Goal: Register for event/course

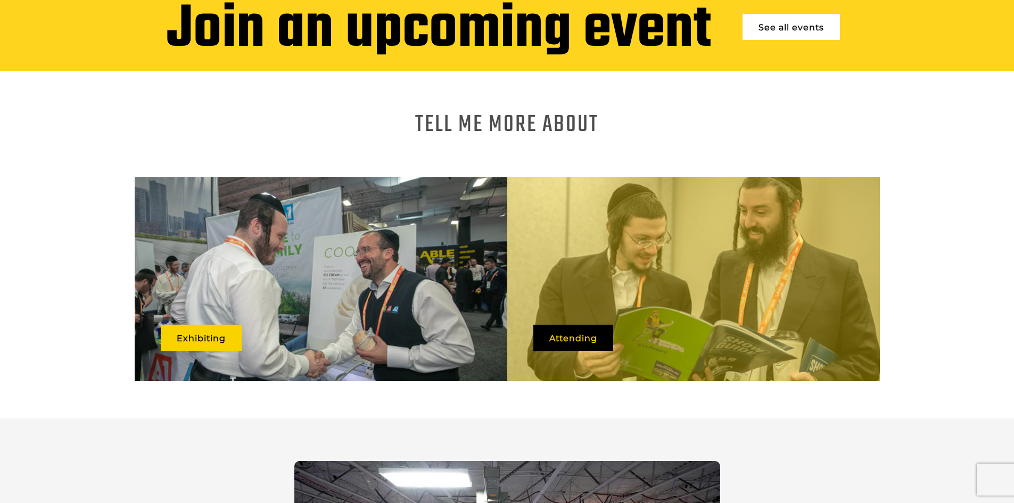
scroll to position [570, 0]
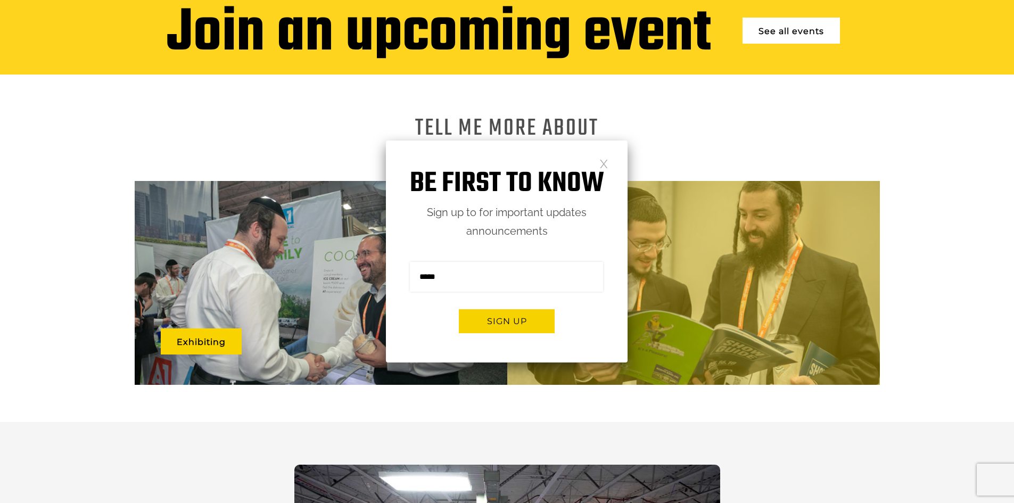
click at [602, 164] on link at bounding box center [603, 163] width 9 height 9
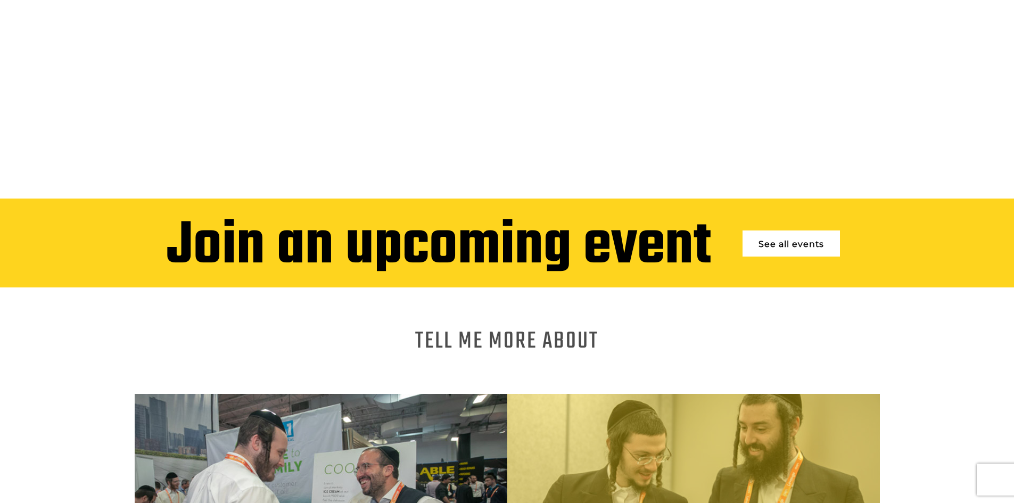
scroll to position [464, 0]
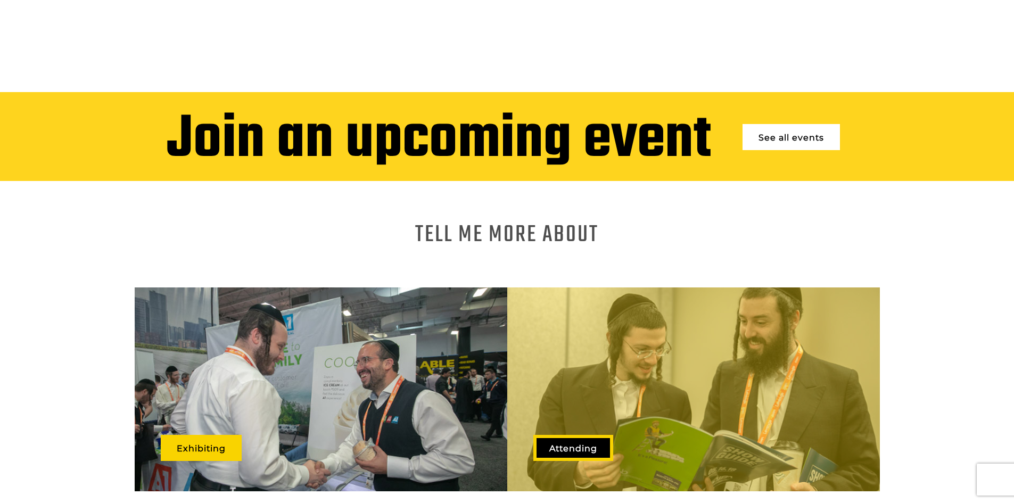
click at [576, 436] on link "Attending" at bounding box center [573, 448] width 80 height 26
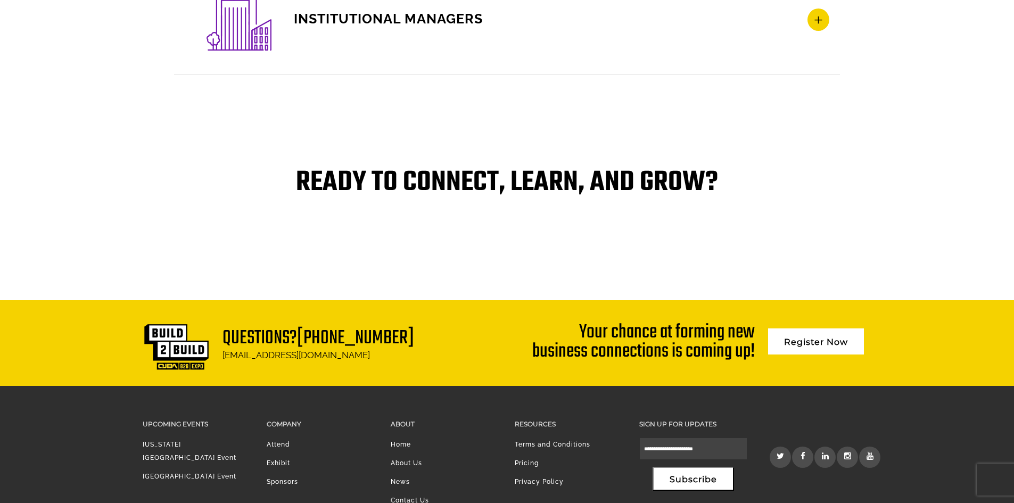
scroll to position [2211, 0]
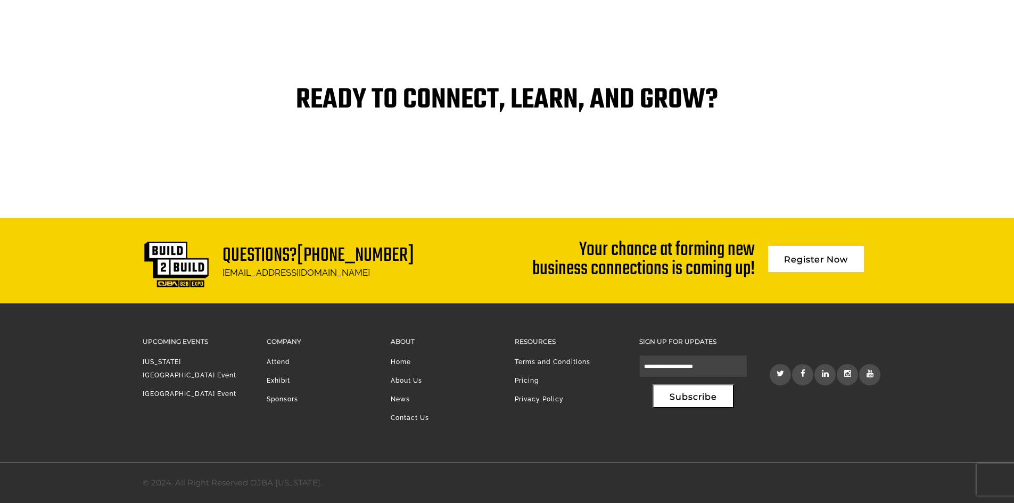
click at [846, 253] on link "Register Now" at bounding box center [816, 259] width 96 height 26
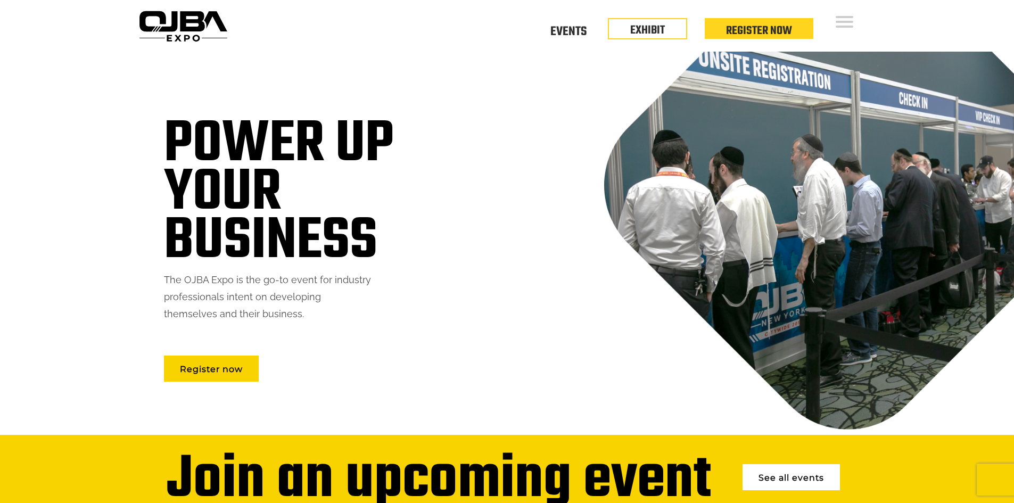
scroll to position [2211, 0]
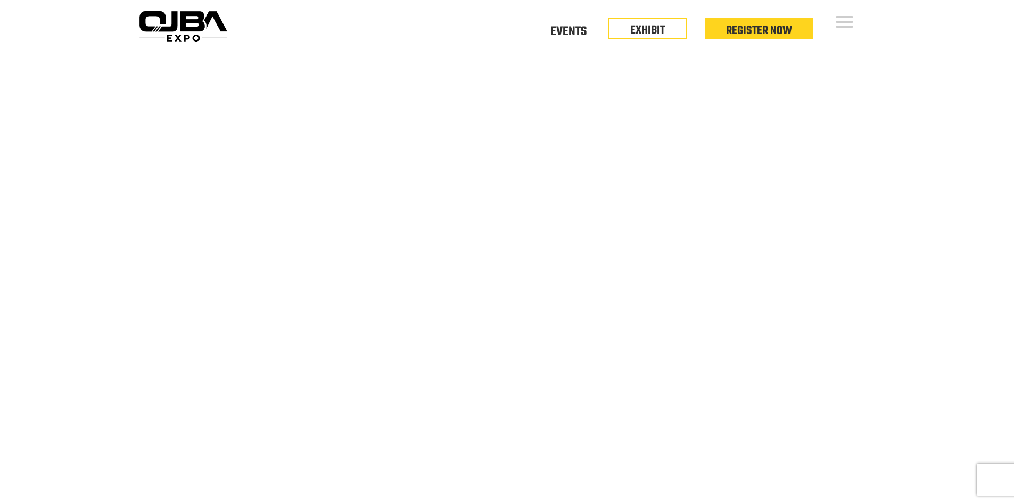
scroll to position [464, 0]
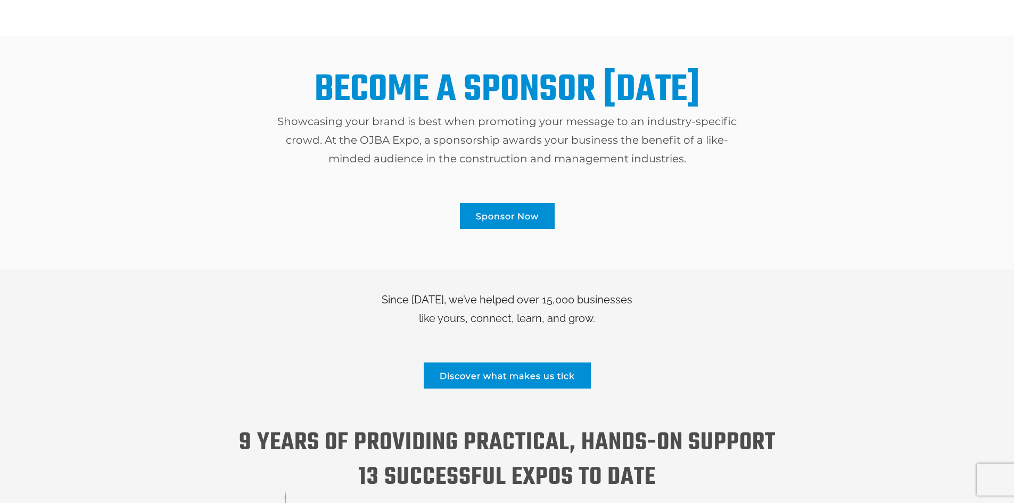
scroll to position [1118, 0]
